Goal: Task Accomplishment & Management: Use online tool/utility

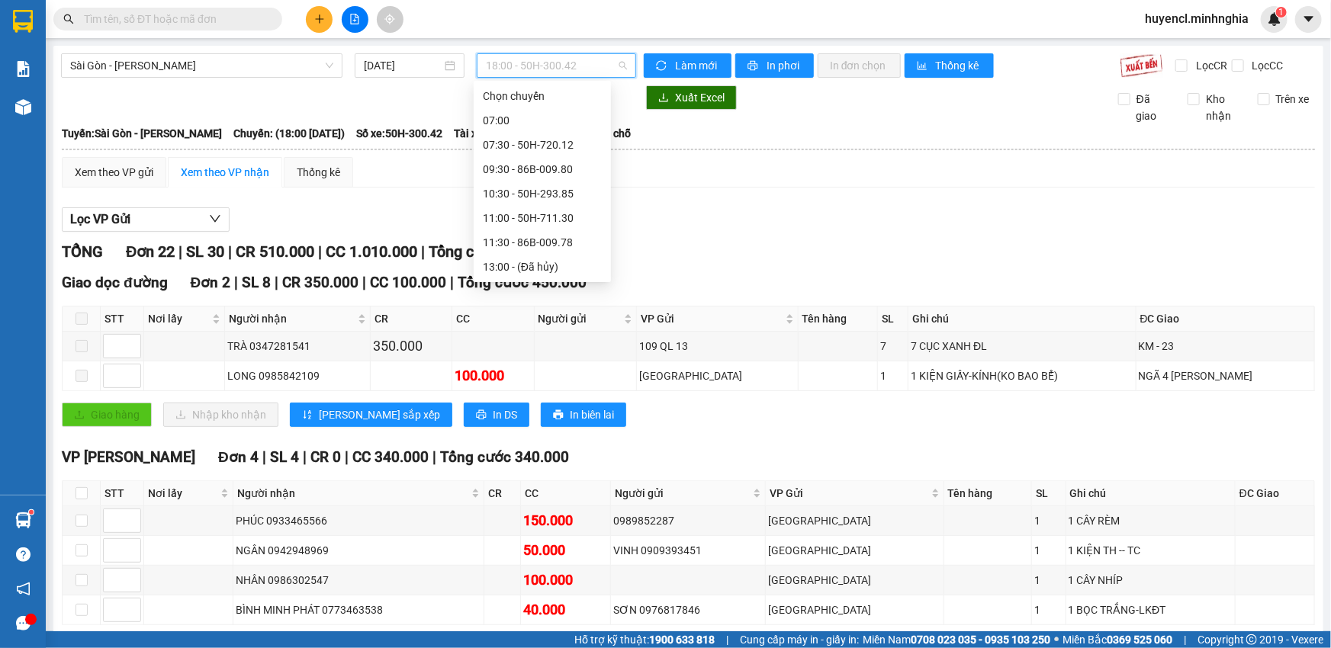
click at [572, 63] on span "18:00 - 50H-300.42" at bounding box center [556, 65] width 141 height 23
click at [580, 356] on div "21:00 - 50H-368.19" at bounding box center [542, 364] width 119 height 17
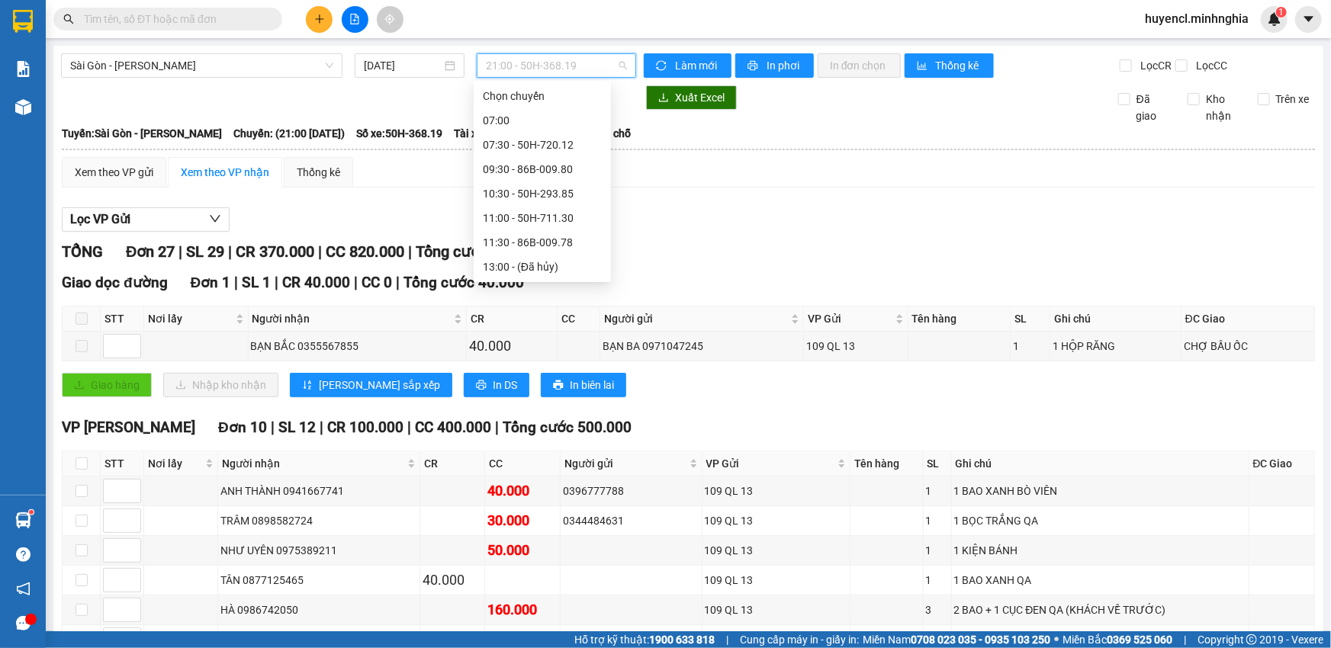
click at [581, 72] on span "21:00 - 50H-368.19" at bounding box center [556, 65] width 141 height 23
click at [564, 381] on div "21:30 - 86H-021.24" at bounding box center [542, 389] width 119 height 17
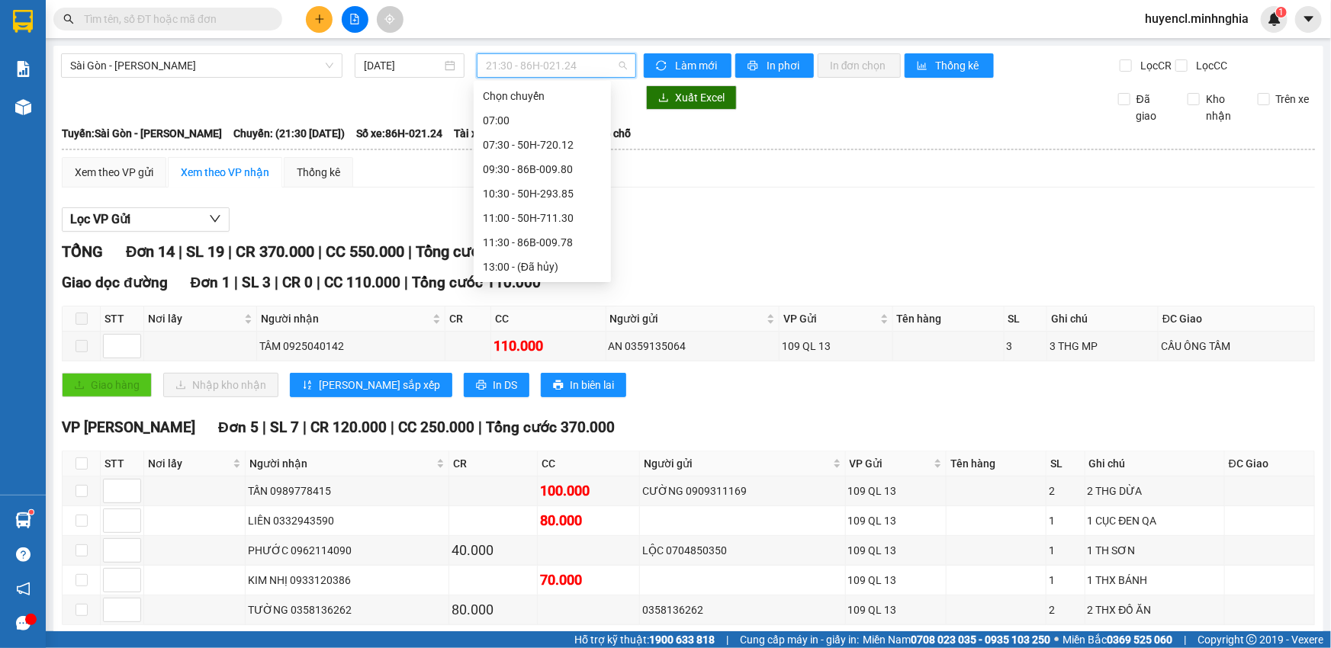
click at [575, 69] on span "21:30 - 86H-021.24" at bounding box center [556, 65] width 141 height 23
click at [576, 405] on div "21:45 (TC) - 50H-720.12" at bounding box center [542, 413] width 119 height 17
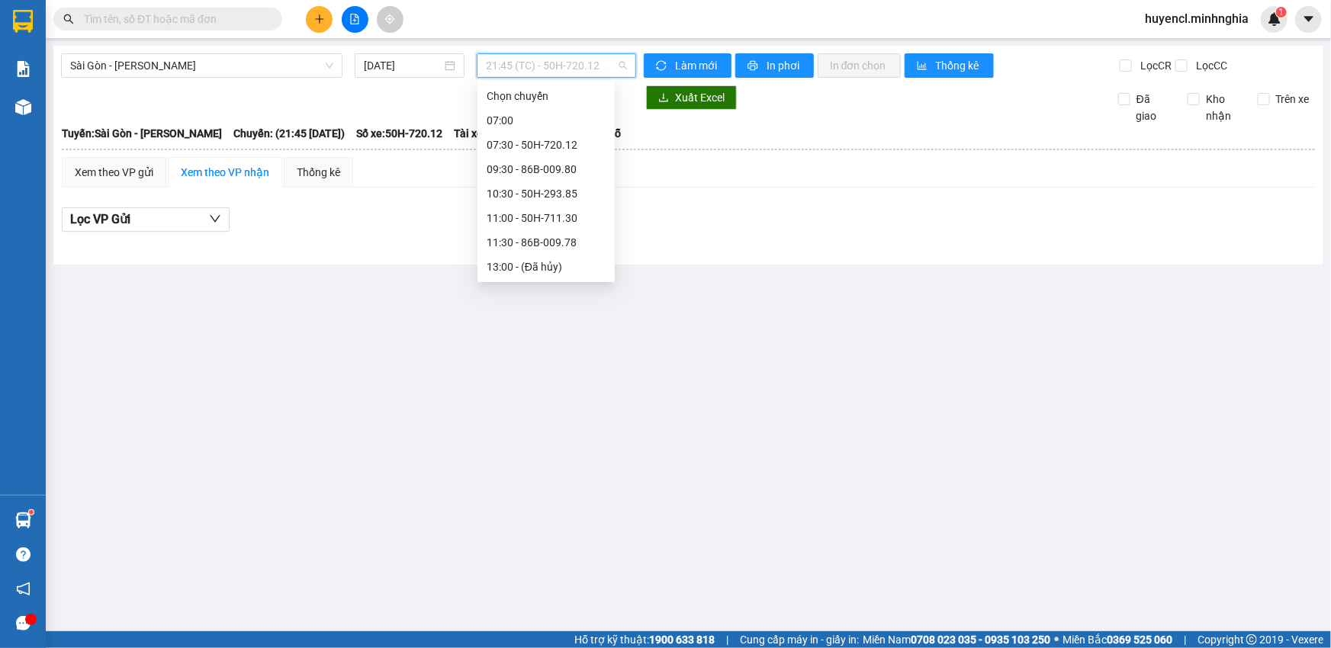
click at [538, 61] on span "21:45 (TC) - 50H-720.12" at bounding box center [556, 65] width 141 height 23
click at [573, 429] on div "22:00 - 86H-021.07" at bounding box center [546, 437] width 119 height 17
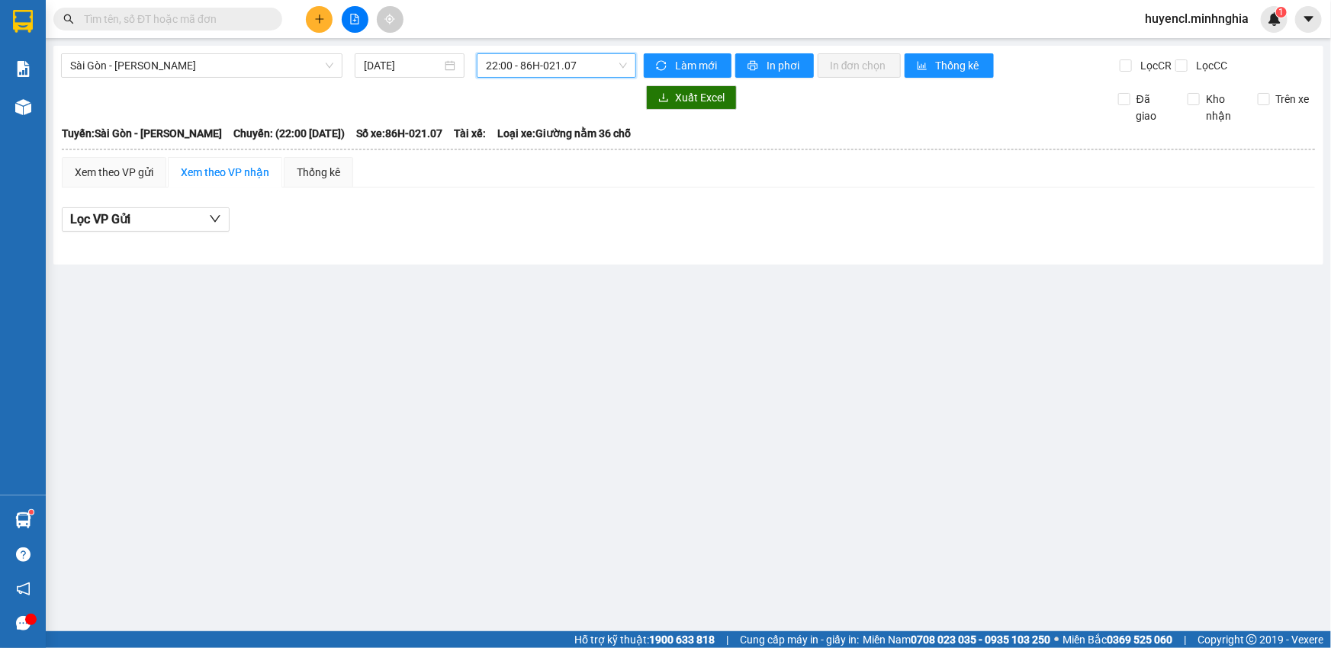
click at [570, 74] on span "22:00 - 86H-021.07" at bounding box center [556, 65] width 141 height 23
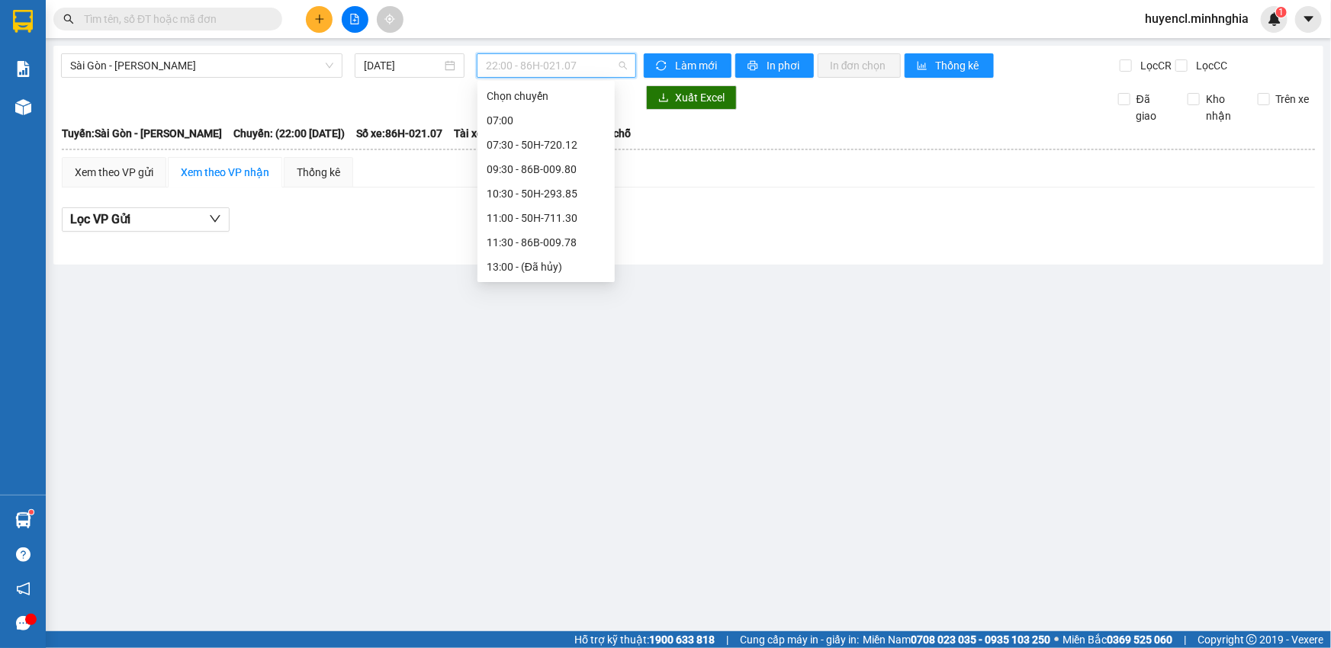
click at [558, 381] on div "21:30 - 86H-021.24" at bounding box center [546, 389] width 119 height 17
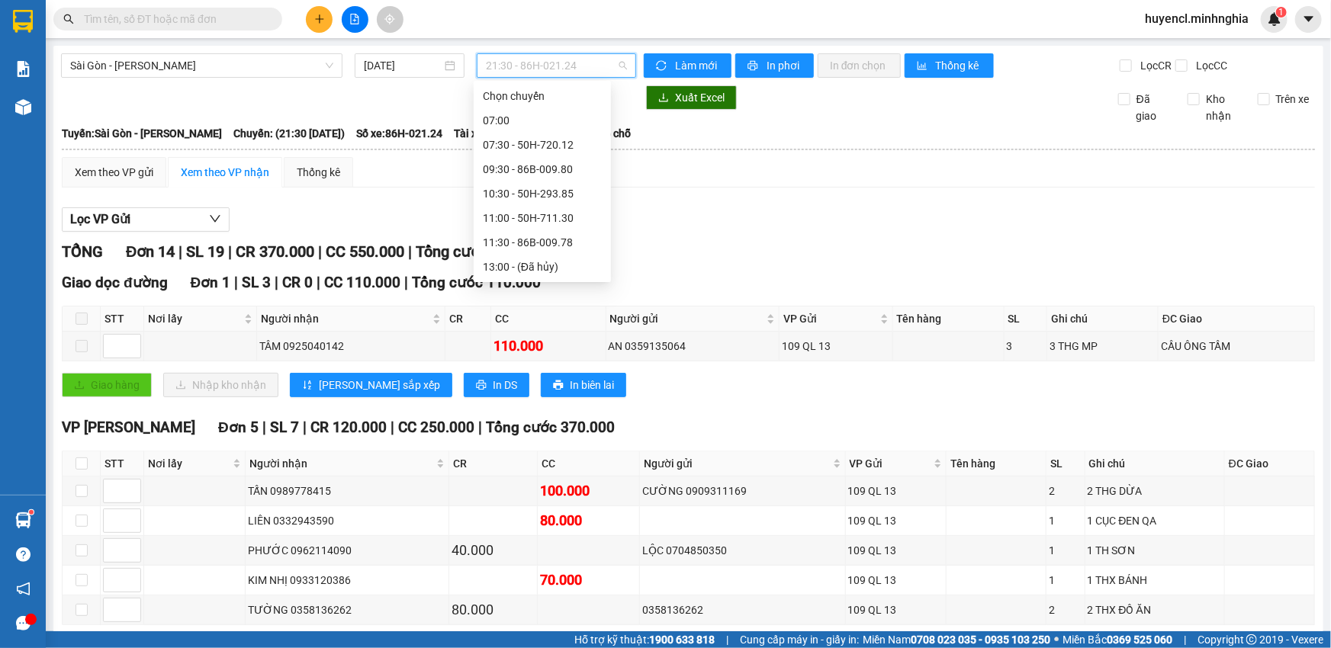
click at [569, 68] on span "21:30 - 86H-021.24" at bounding box center [556, 65] width 141 height 23
click at [551, 405] on div "21:45 (TC) - 50H-720.12" at bounding box center [542, 413] width 119 height 17
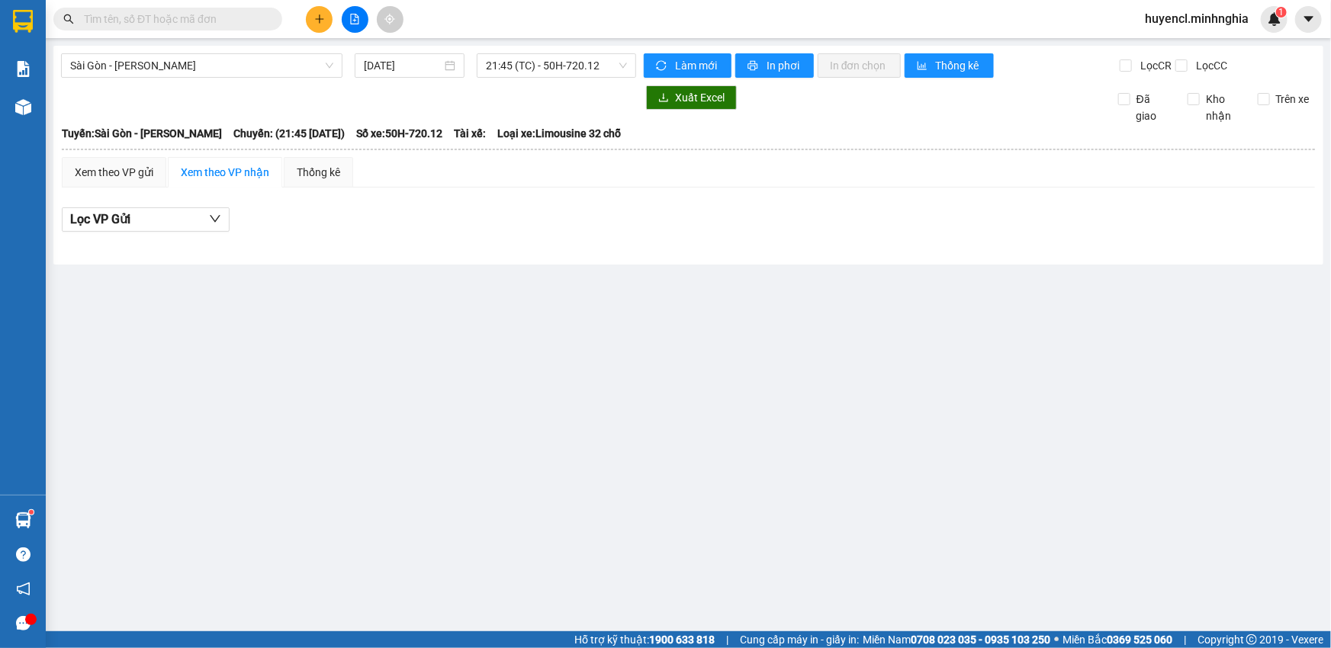
click at [548, 81] on div "[GEOGRAPHIC_DATA] - Phan Rí [DATE] 21:45 (TC) - 50H-720.12 Làm mới In phơi In đ…" at bounding box center [688, 155] width 1270 height 219
click at [577, 76] on span "21:45 (TC) - 50H-720.12" at bounding box center [556, 65] width 141 height 23
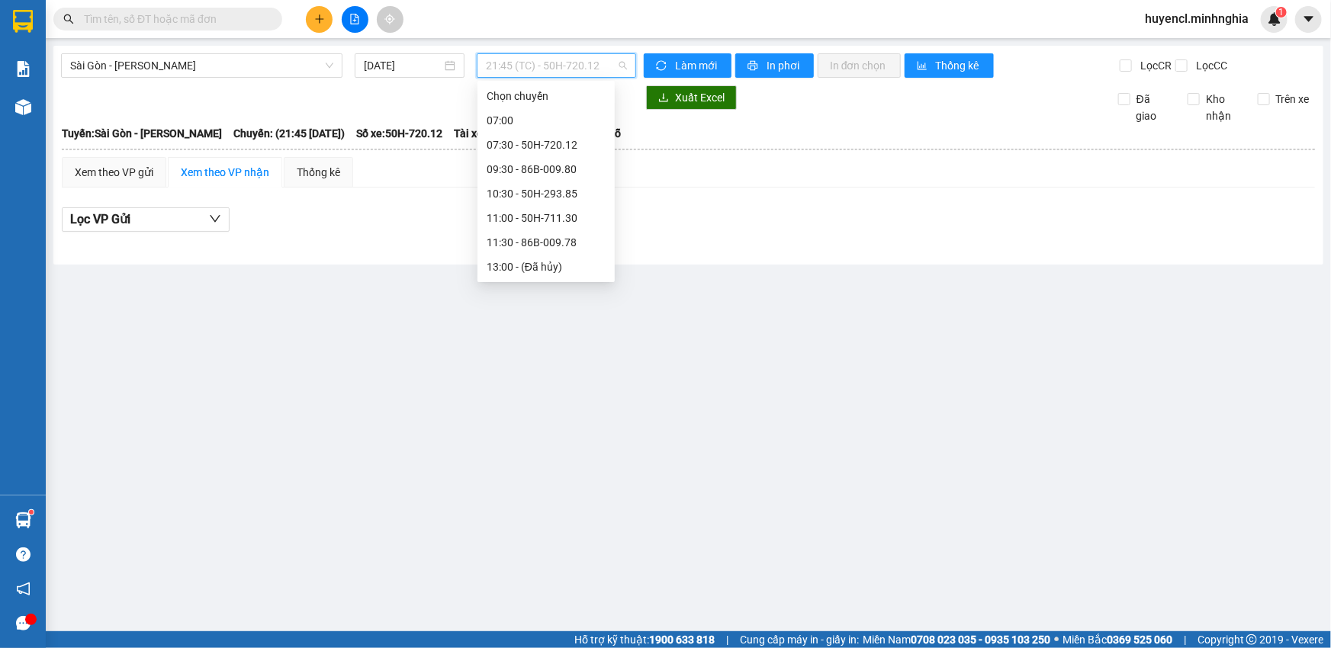
click at [586, 332] on div "18:00 - 50H-300.42" at bounding box center [546, 340] width 119 height 17
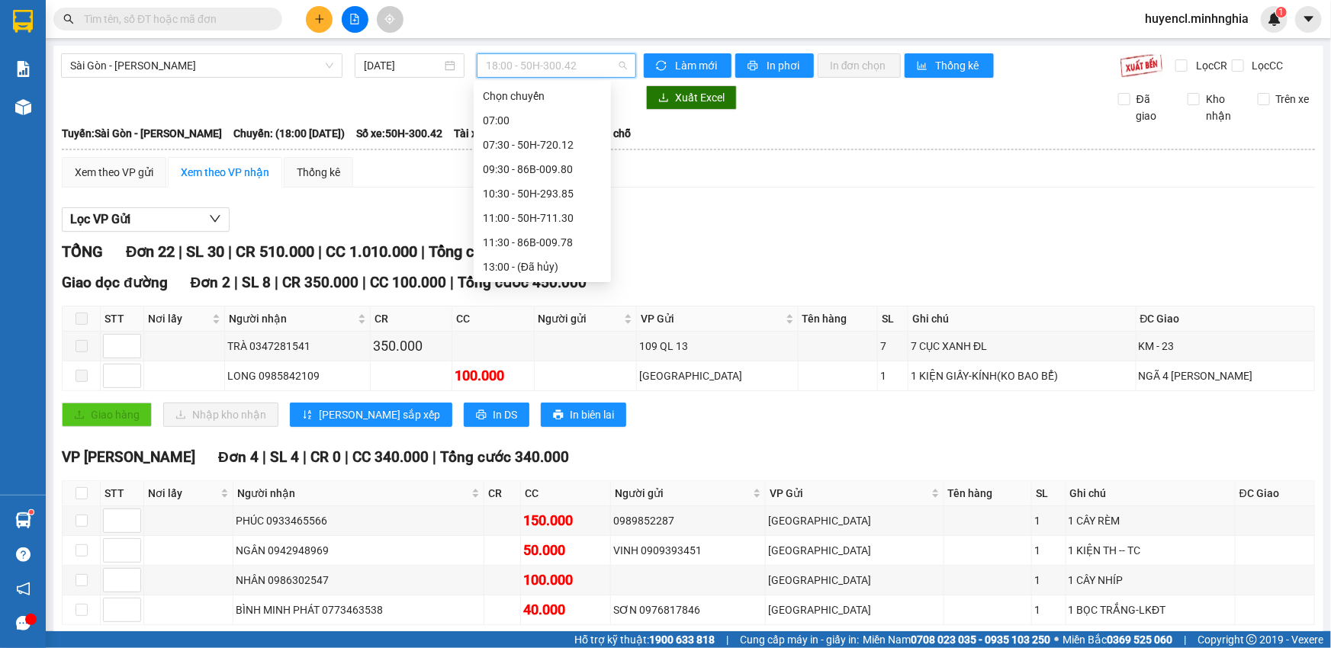
click at [563, 57] on span "18:00 - 50H-300.42" at bounding box center [556, 65] width 141 height 23
click at [501, 429] on div "22:00 - 86H-021.07" at bounding box center [542, 437] width 119 height 17
